Goal: Task Accomplishment & Management: Manage account settings

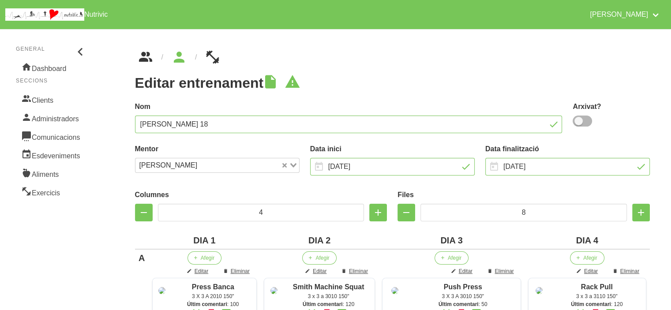
click at [148, 61] on icon "breadcrumbs" at bounding box center [146, 57] width 16 height 24
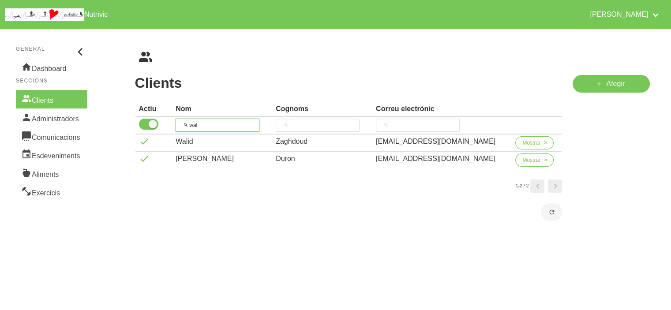
click at [204, 125] on input "wal" at bounding box center [218, 125] width 84 height 13
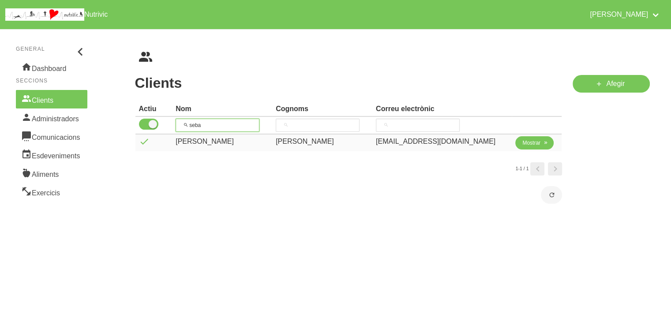
type input "seba"
click at [526, 144] on span "Mostrar" at bounding box center [532, 143] width 18 height 8
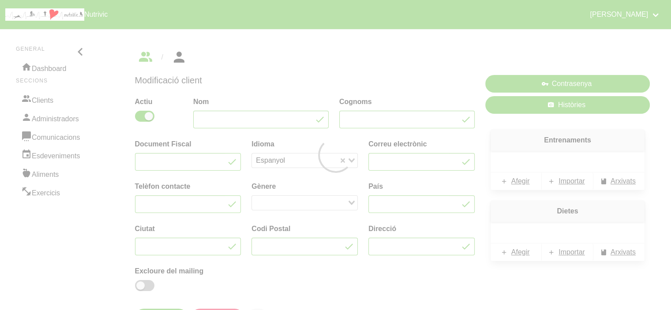
type input "[PERSON_NAME]"
type input "[EMAIL_ADDRESS][DOMAIN_NAME]"
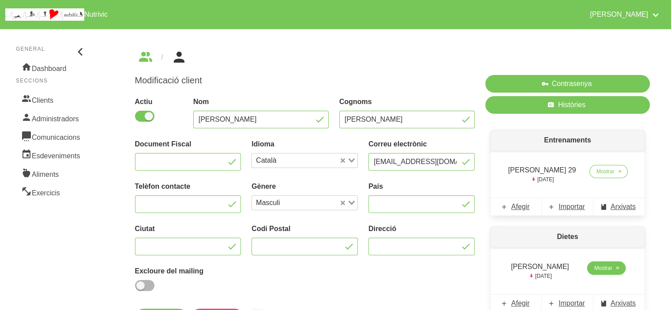
click at [608, 264] on span "Mostrar" at bounding box center [604, 268] width 18 height 8
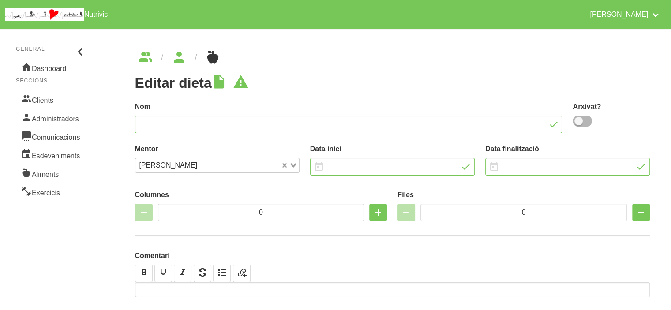
type input "[PERSON_NAME]"
type input "[DATE]"
type input "2"
type input "6"
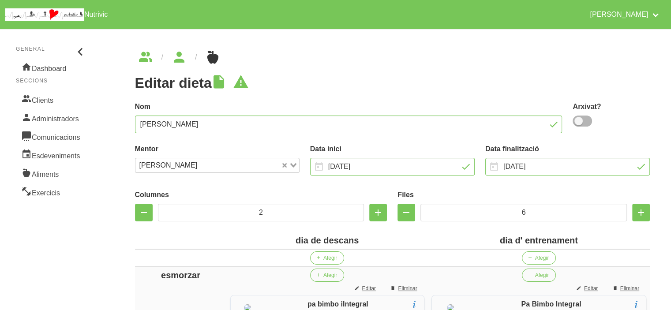
click at [178, 64] on icon "breadcrumbs" at bounding box center [179, 57] width 16 height 24
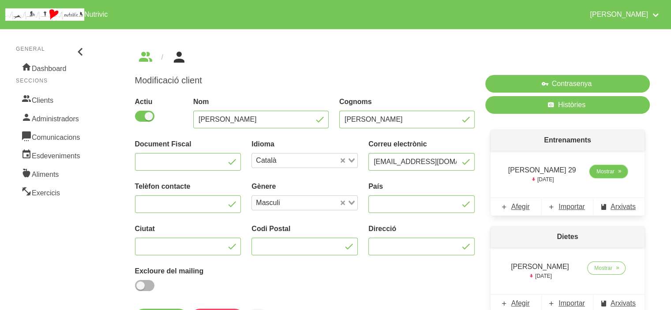
click at [613, 166] on link "Mostrar" at bounding box center [609, 171] width 38 height 13
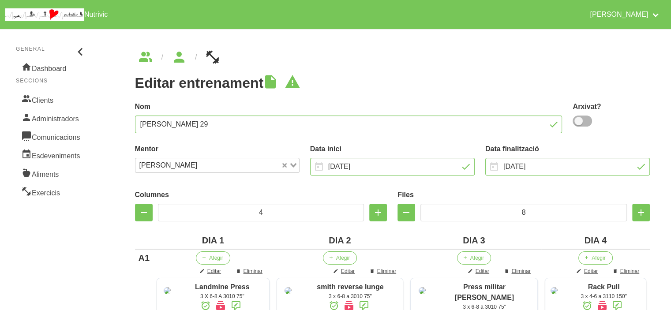
click at [443, 88] on h1 "Editar entrenament" at bounding box center [393, 83] width 516 height 16
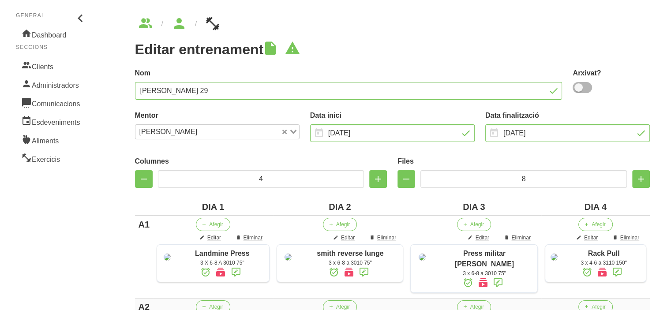
scroll to position [35, 0]
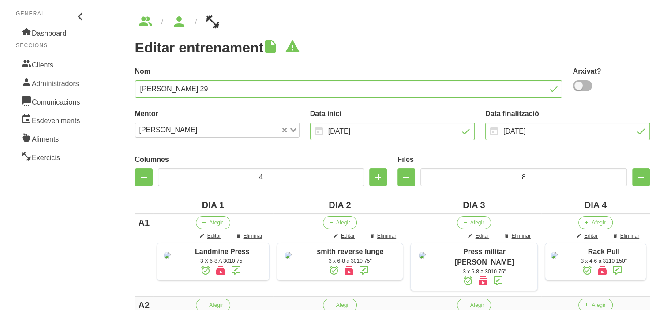
click at [422, 25] on ul "breadcrumbs" at bounding box center [393, 22] width 516 height 14
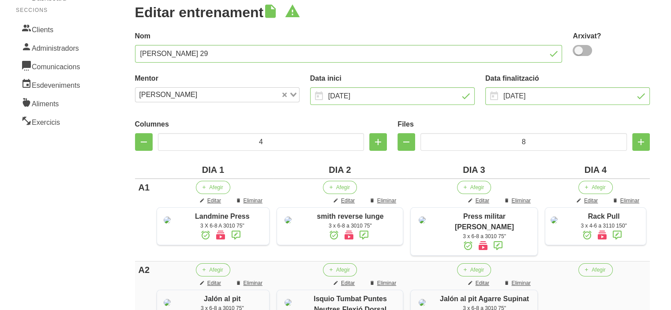
scroll to position [53, 0]
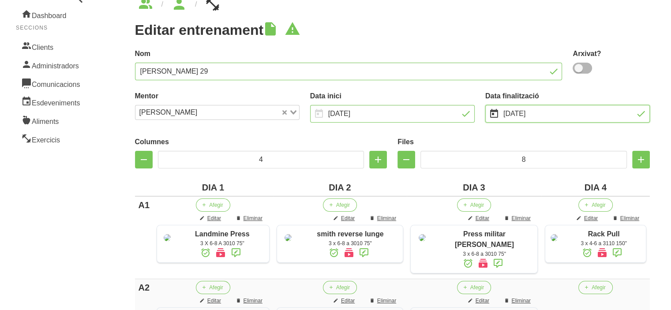
click at [553, 117] on input "[DATE]" at bounding box center [568, 114] width 165 height 18
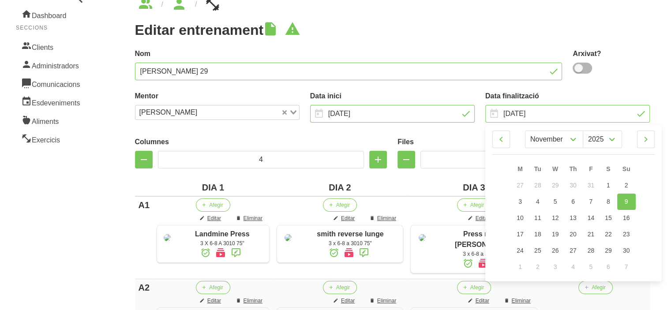
click at [499, 37] on h1 "Editar entrenament" at bounding box center [393, 30] width 516 height 16
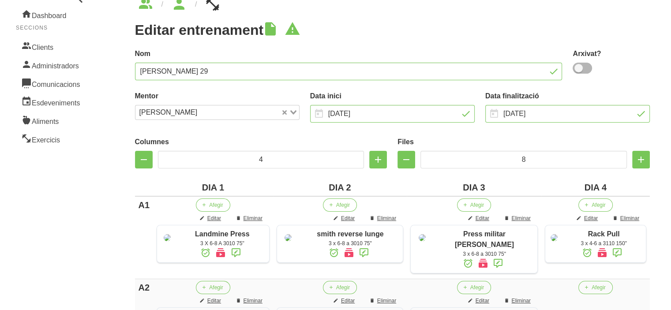
click at [406, 38] on h1 "Editar entrenament" at bounding box center [393, 30] width 516 height 16
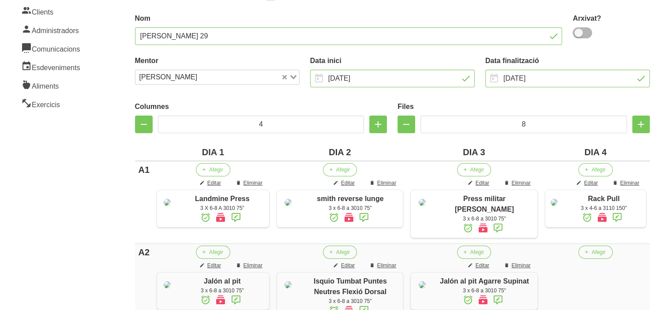
scroll to position [124, 0]
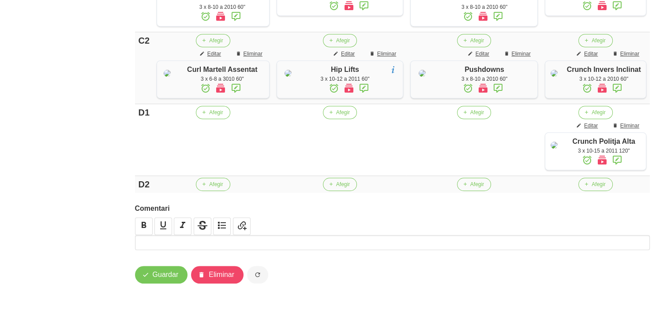
scroll to position [702, 0]
